Goal: Navigation & Orientation: Understand site structure

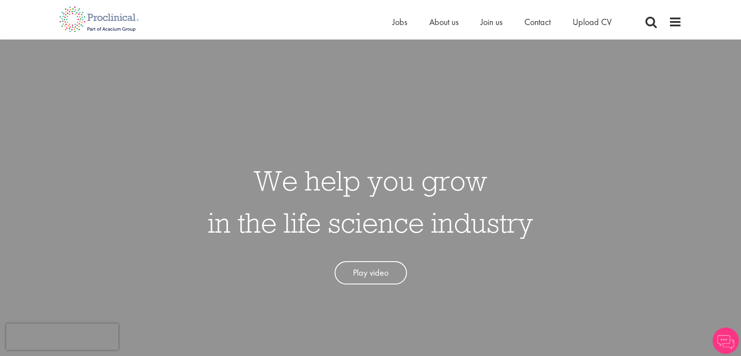
click at [677, 21] on span at bounding box center [675, 21] width 13 height 13
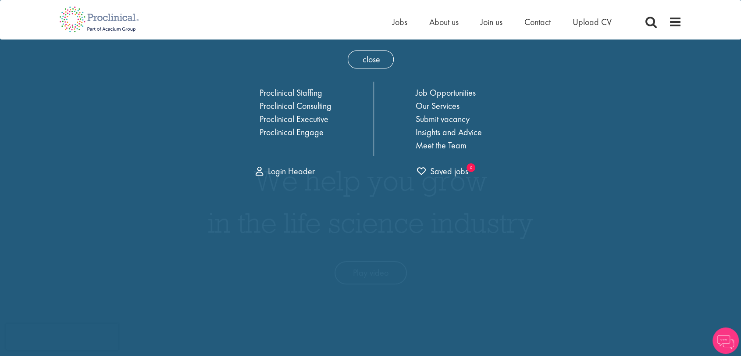
click at [389, 25] on div "Home Jobs About us Join us Contact Upload CV" at bounding box center [367, 16] width 629 height 33
click at [82, 27] on img at bounding box center [99, 19] width 93 height 39
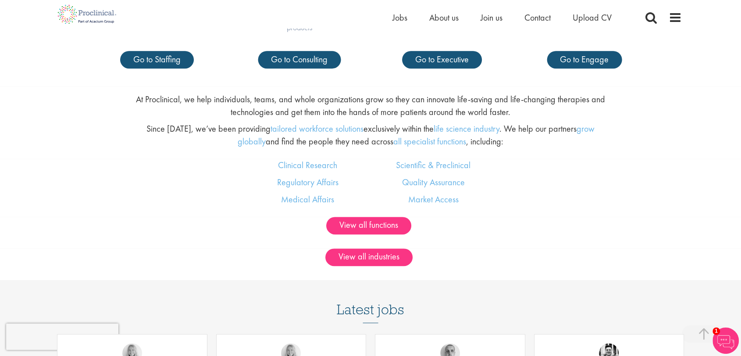
scroll to position [585, 0]
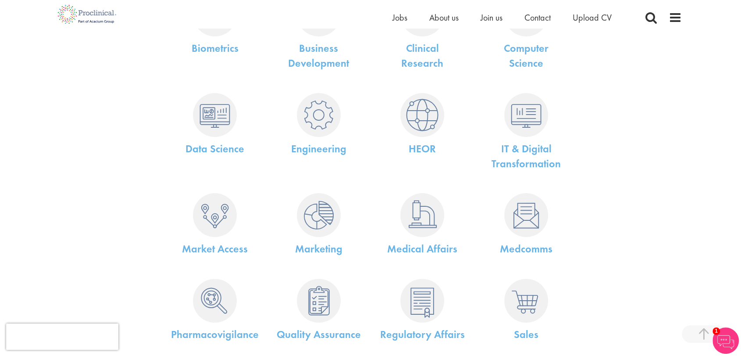
scroll to position [341, 0]
